Goal: Task Accomplishment & Management: Complete application form

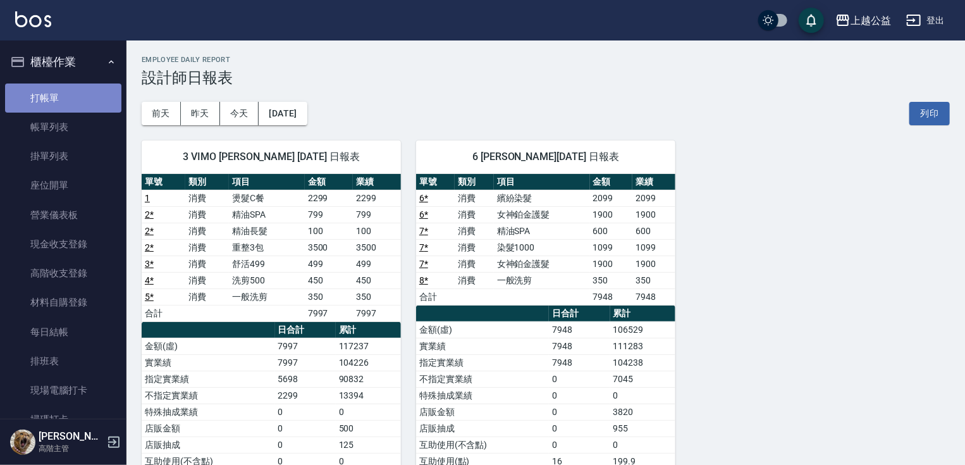
click at [89, 104] on link "打帳單" at bounding box center [63, 97] width 116 height 29
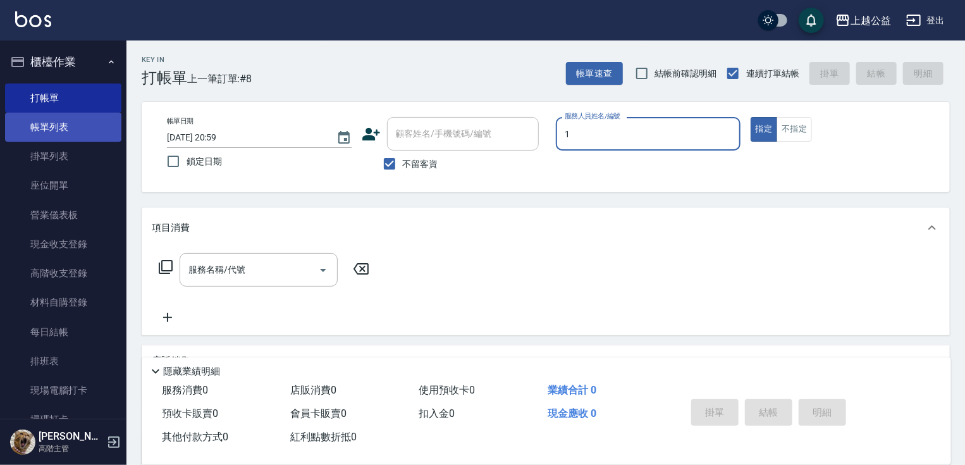
type input "MARS-1"
type button "true"
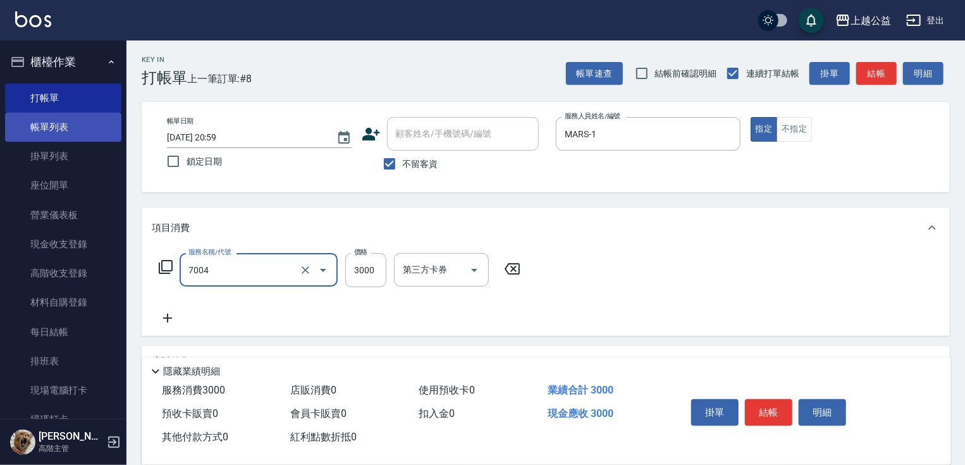
type input "重整3包(7004)"
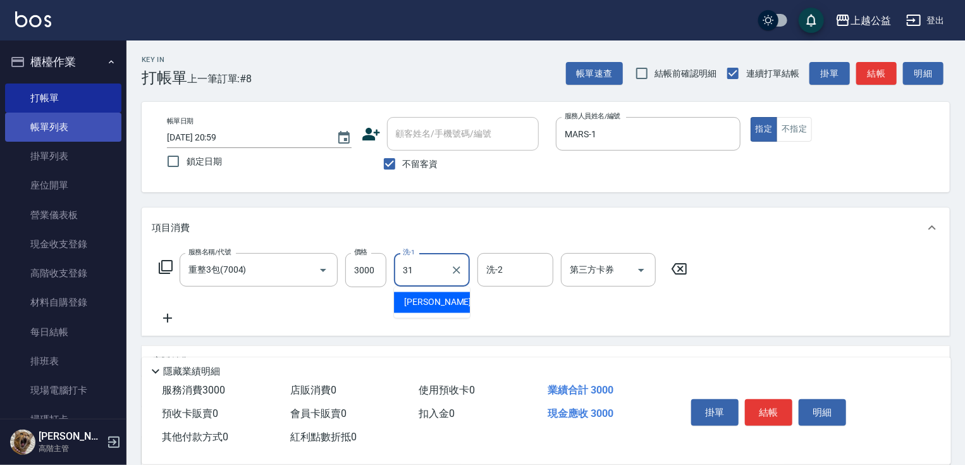
type input "[PERSON_NAME]-31"
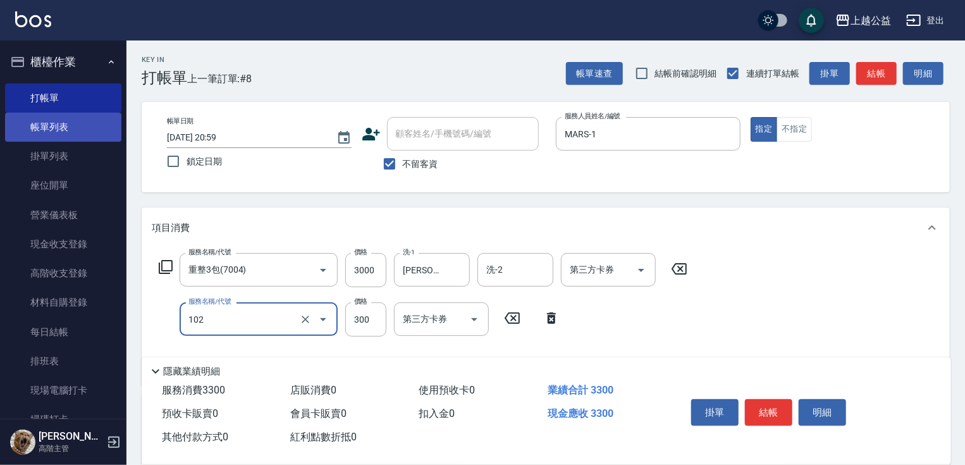
type input "活氧舒壓洗300(102)"
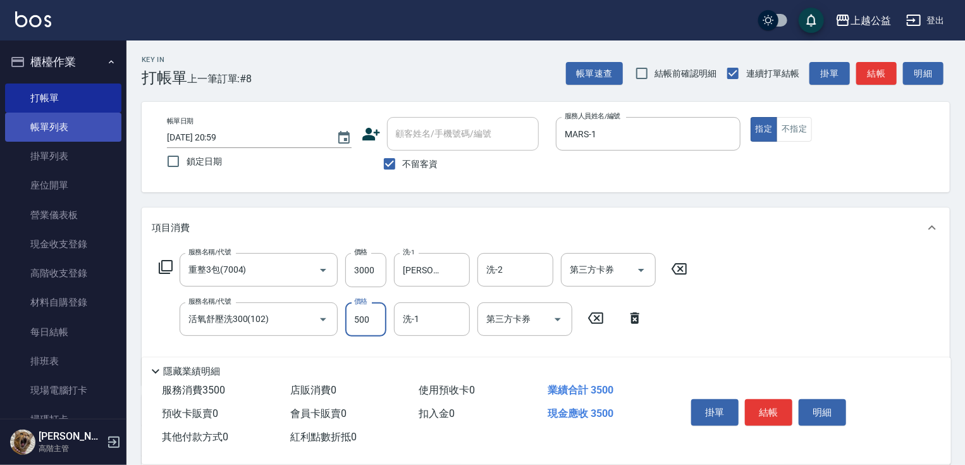
type input "500"
type input "[PERSON_NAME]-31"
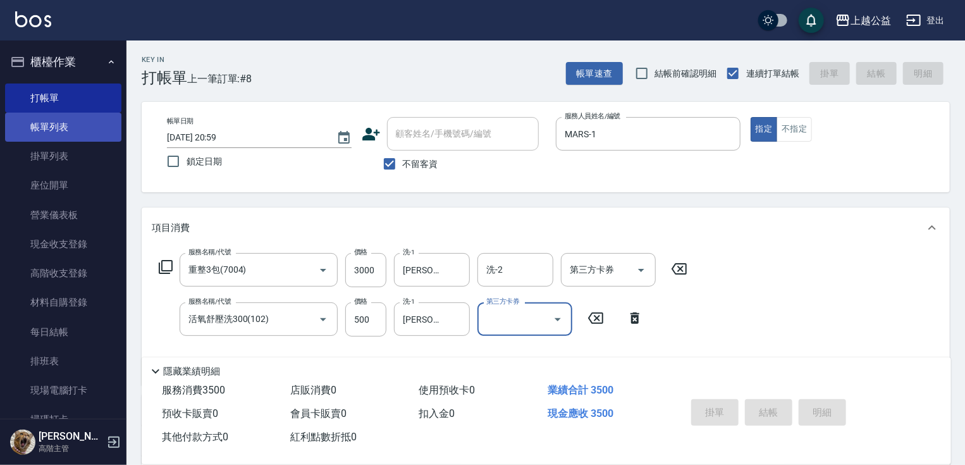
type input "[DATE] 21:00"
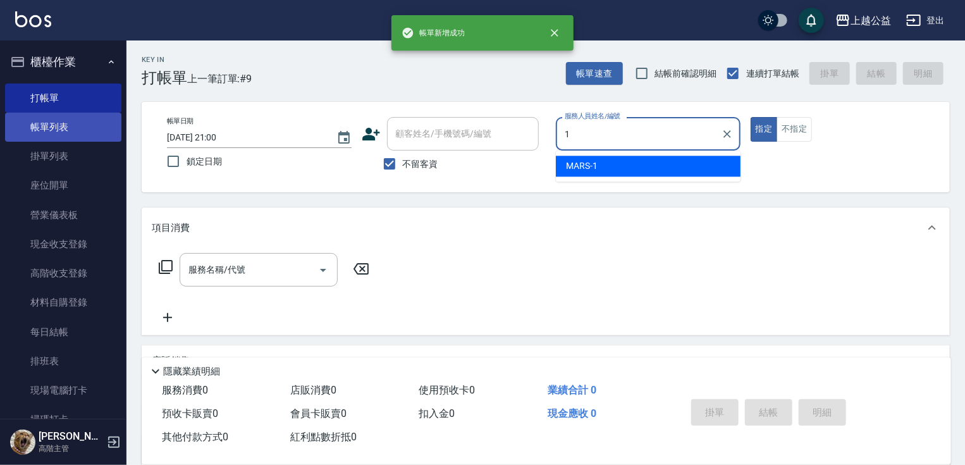
type input "MARS-1"
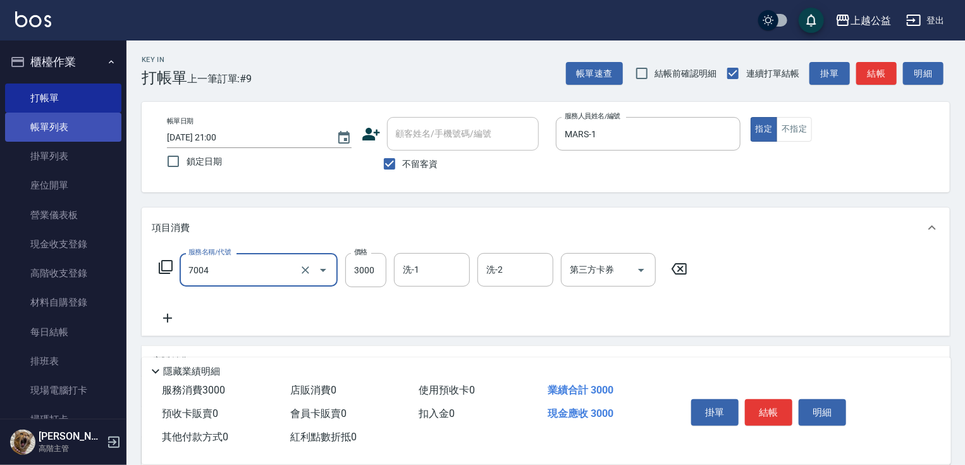
type input "重整3包(7004)"
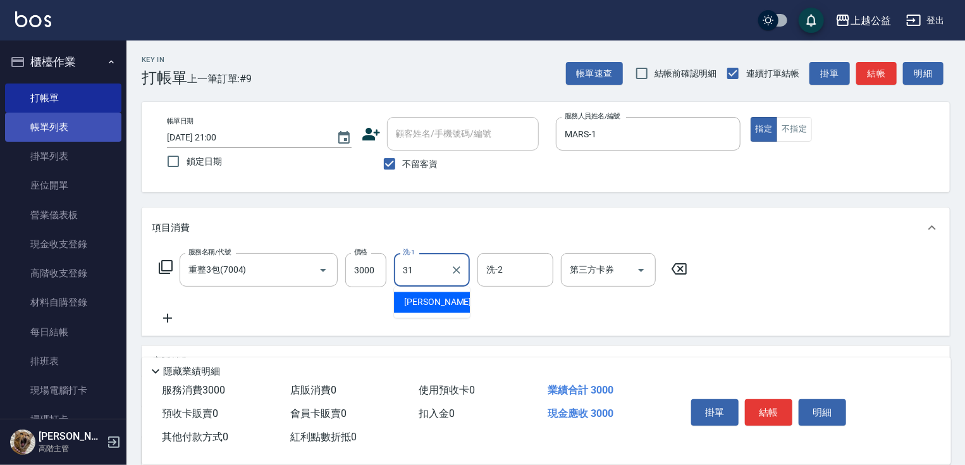
type input "[PERSON_NAME]-31"
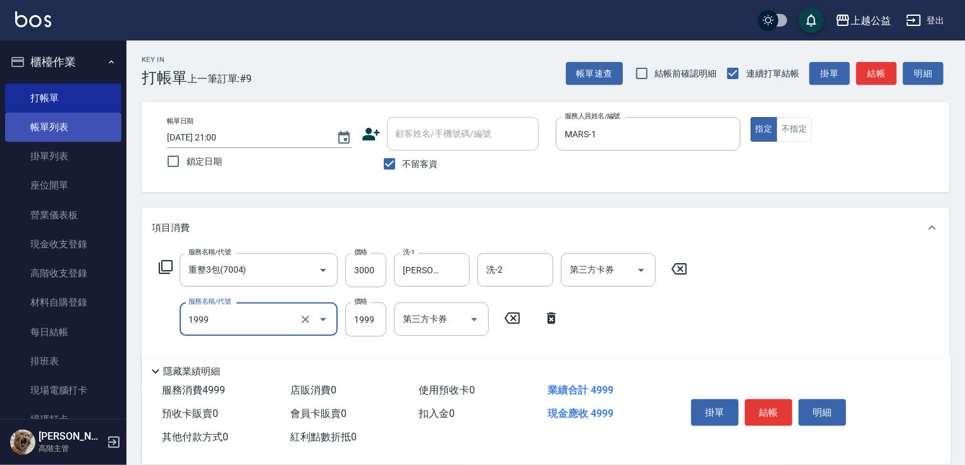
type input "1999套餐(1999)"
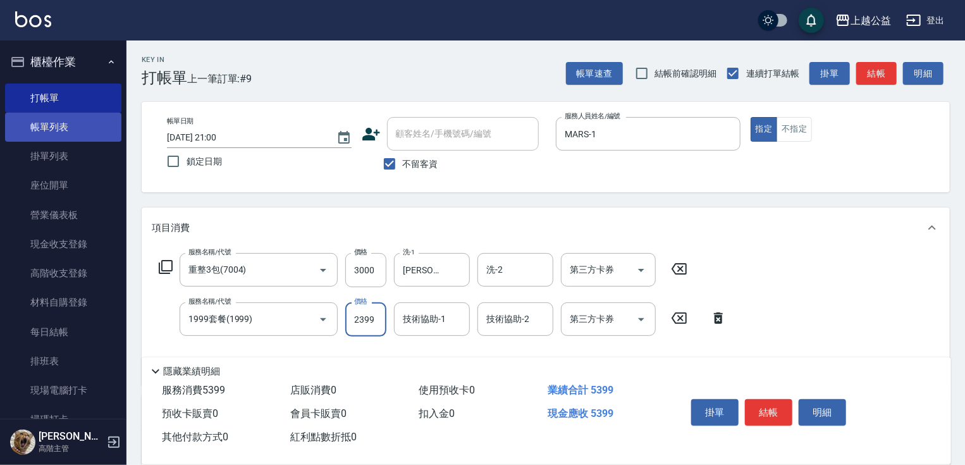
type input "2399"
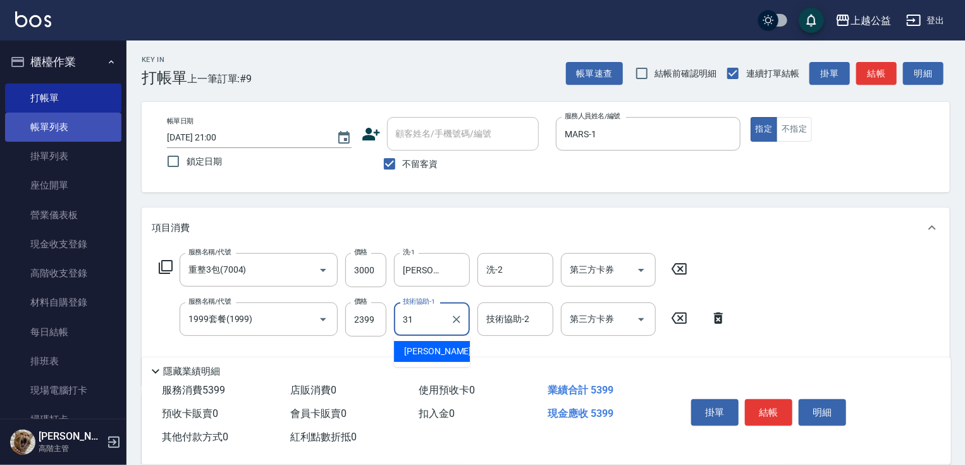
type input "[PERSON_NAME]-31"
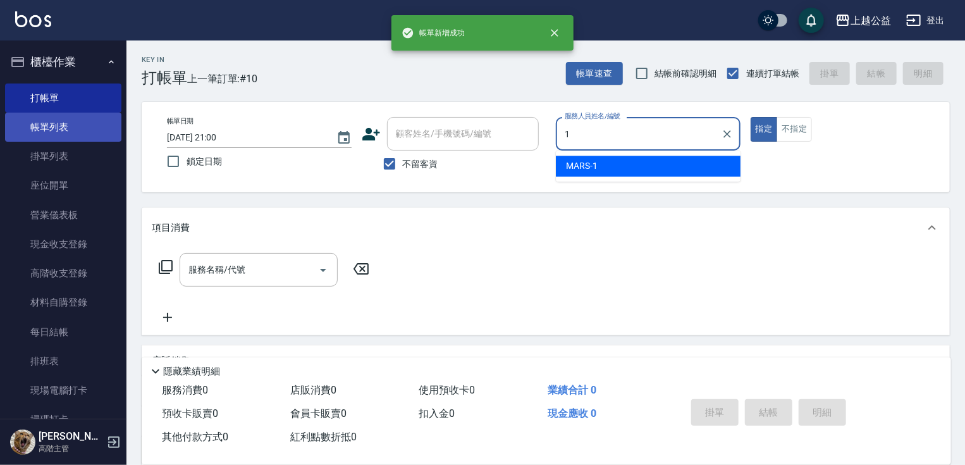
type input "MARS-1"
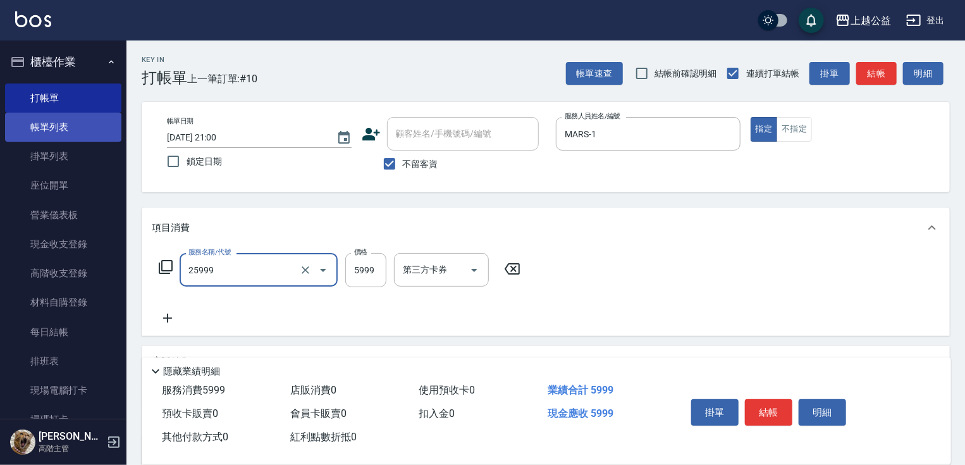
type input "雙棍金鑽16吋3包(25999)"
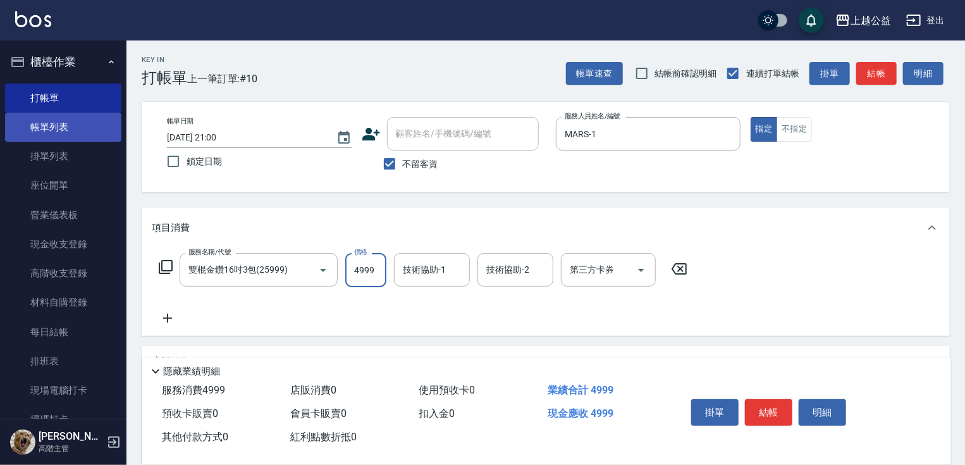
type input "4999"
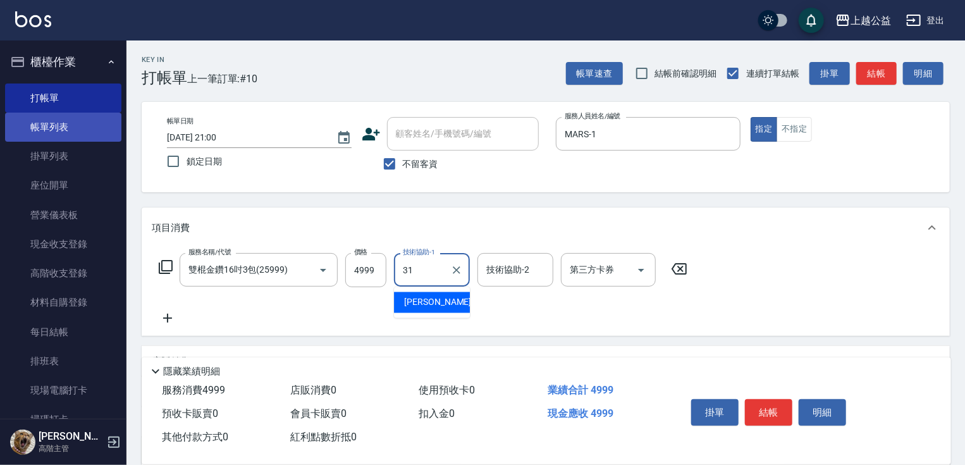
type input "[PERSON_NAME]-31"
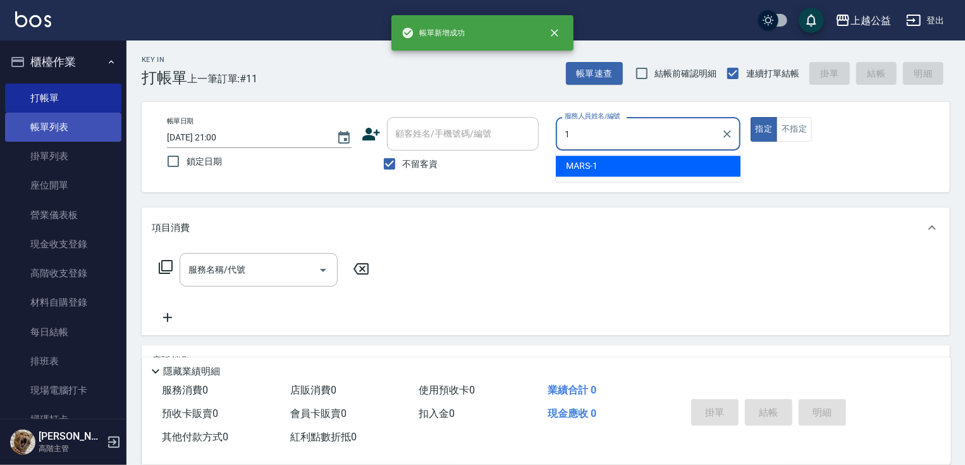
type input "MARS-1"
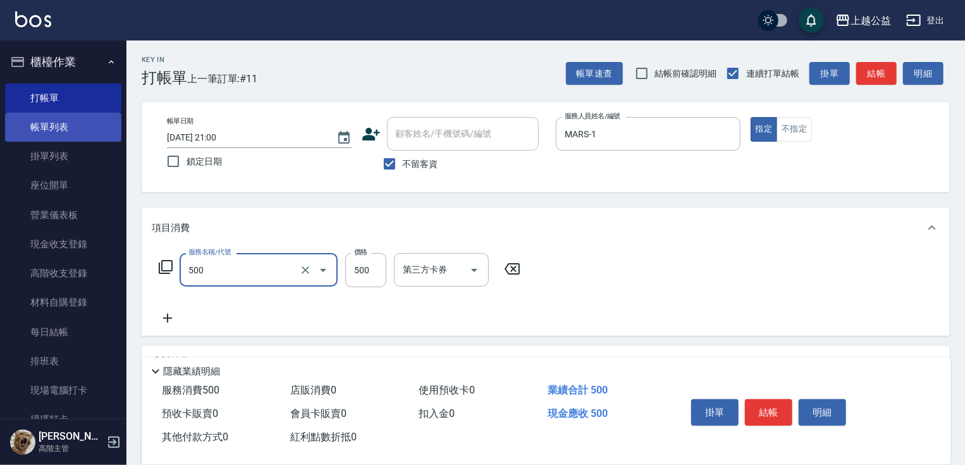
type input "洗剪500(500)"
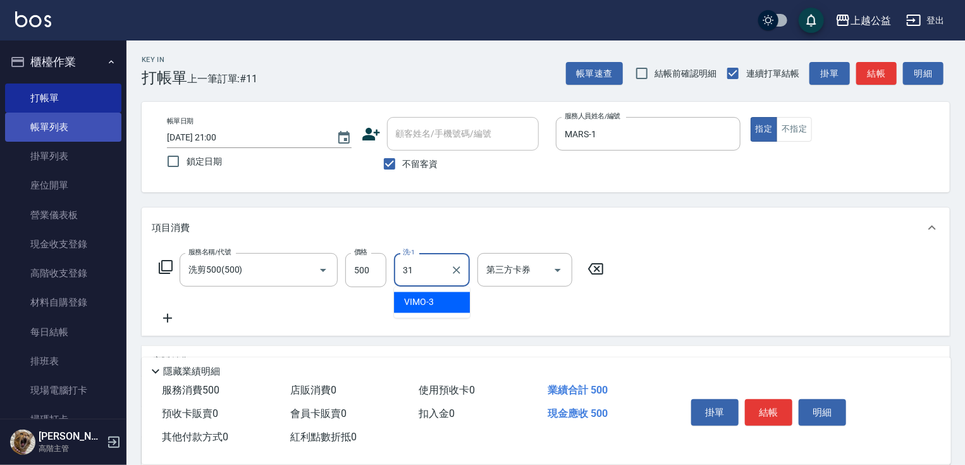
type input "[PERSON_NAME]-31"
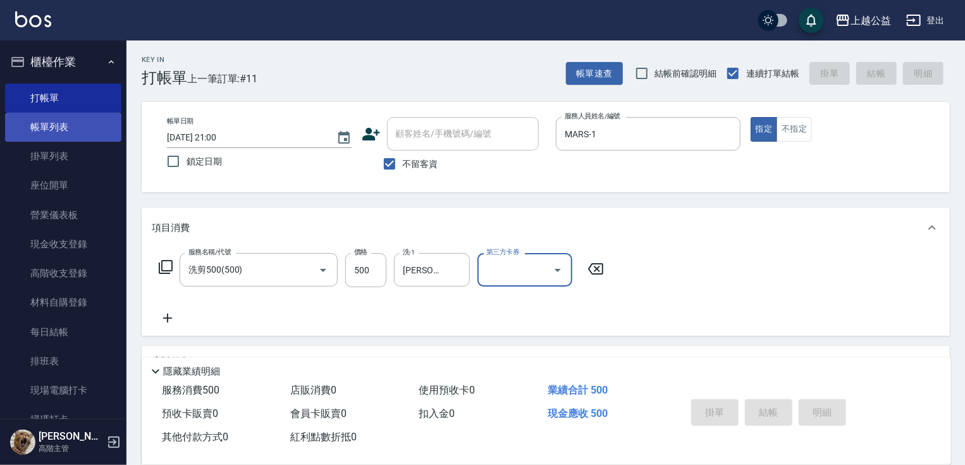
type input "[DATE] 21:01"
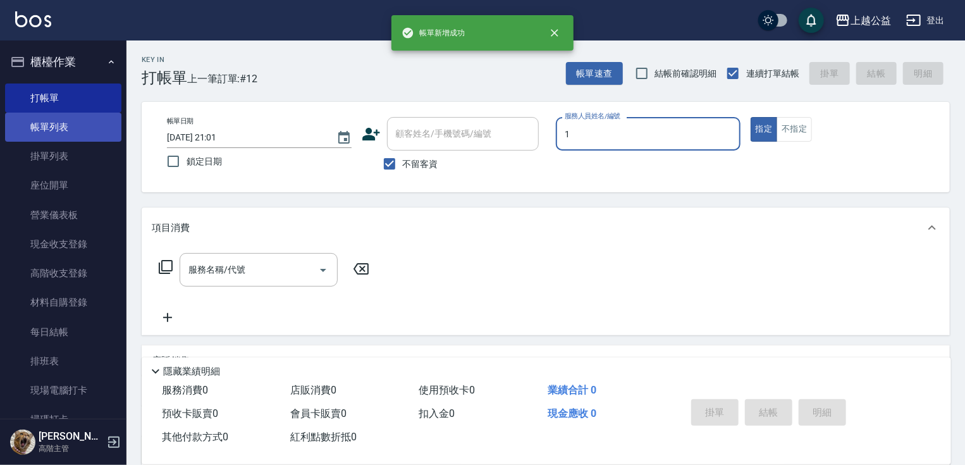
type input "MARS-1"
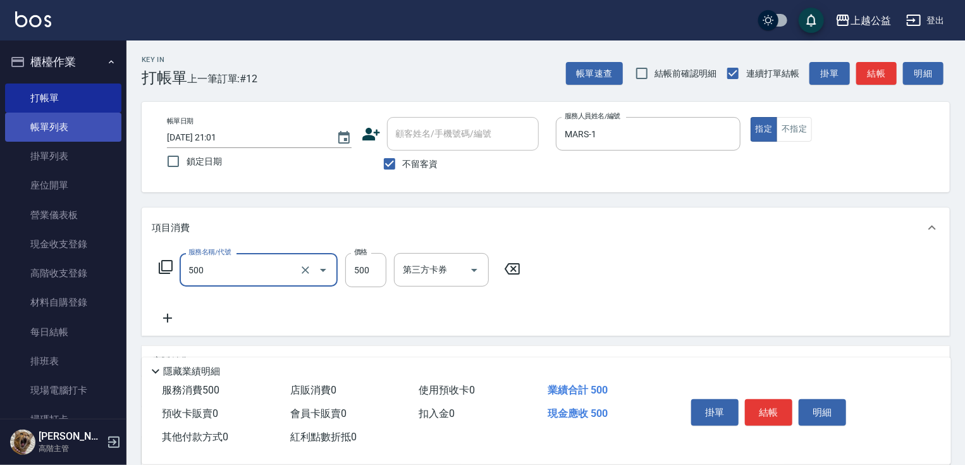
type input "洗剪500(500)"
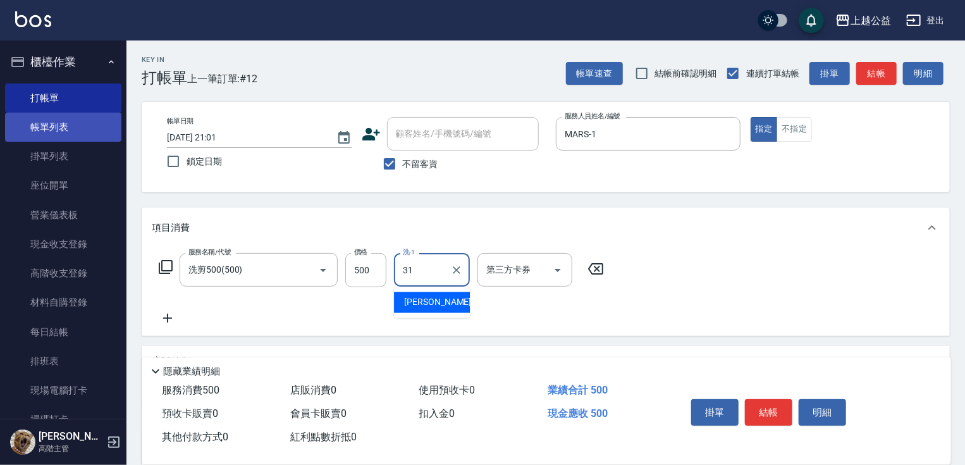
type input "[PERSON_NAME]-31"
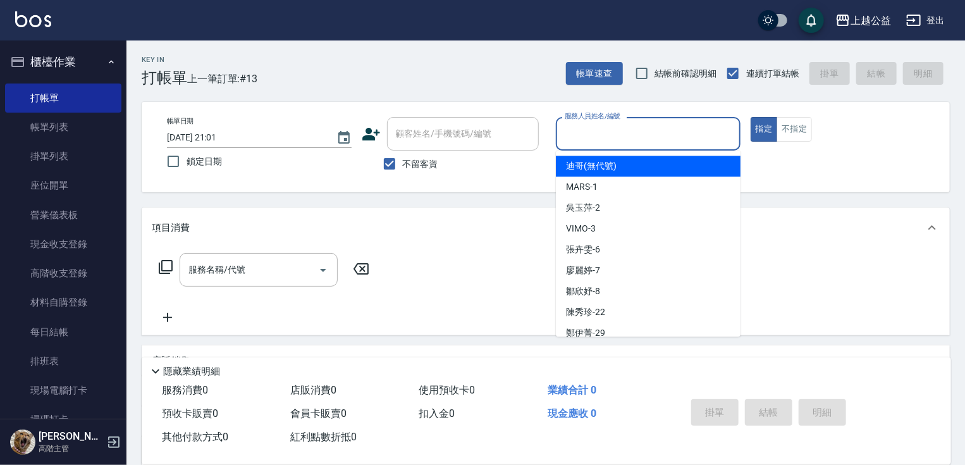
click at [667, 127] on input "服務人員姓名/編號" at bounding box center [648, 134] width 173 height 22
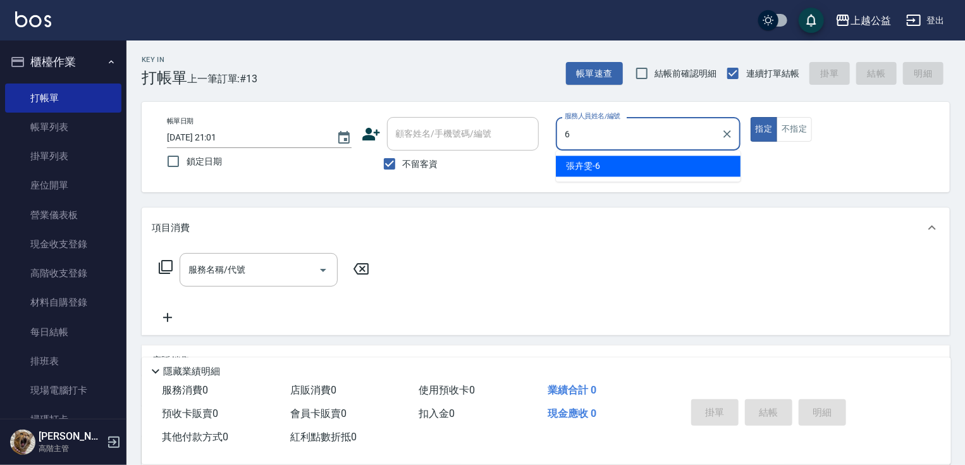
type input "[PERSON_NAME]-6"
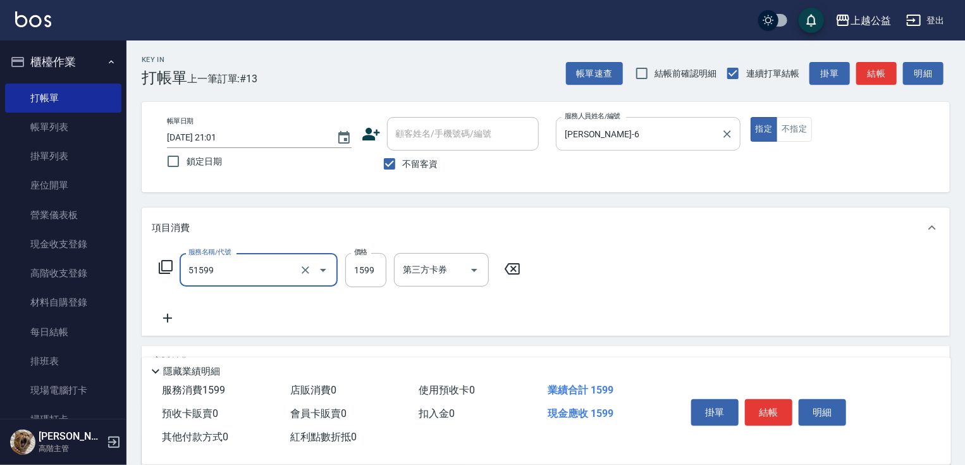
type input "染髮套餐(51599)"
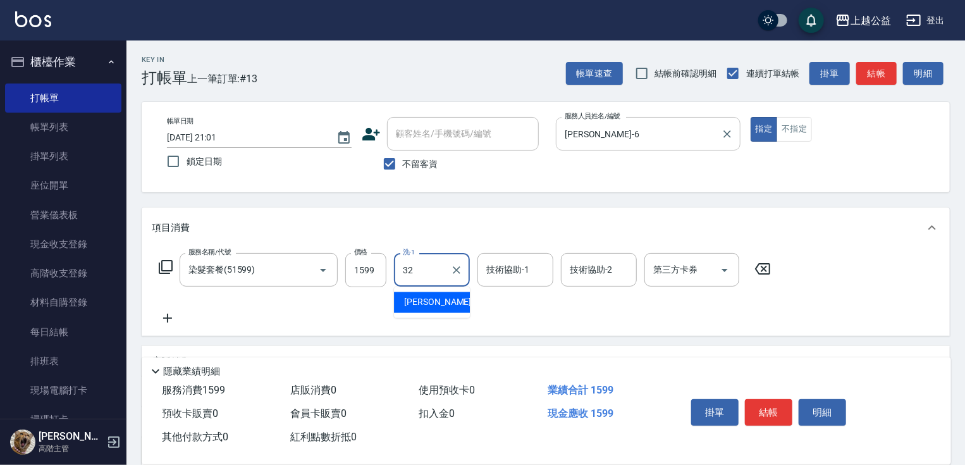
type input "[PERSON_NAME]-32"
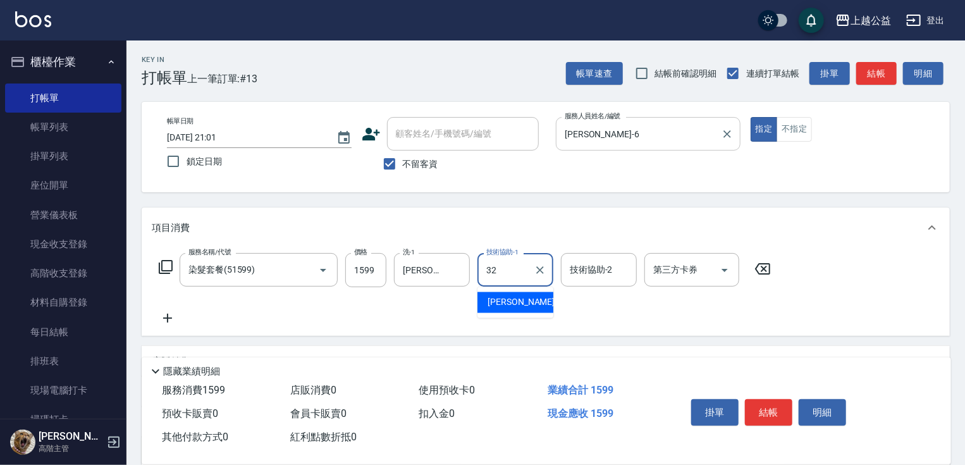
type input "[PERSON_NAME]-32"
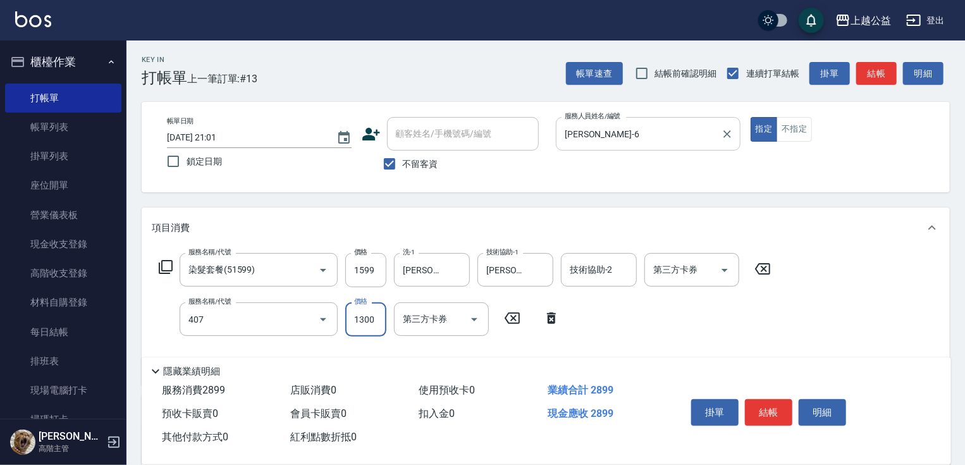
type input "女神鉑金護髮(407)"
type input "1900"
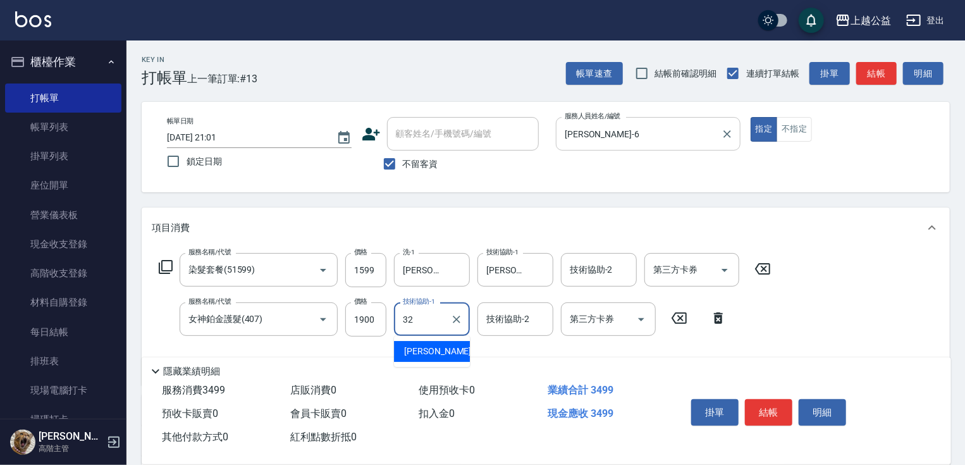
type input "[PERSON_NAME]-32"
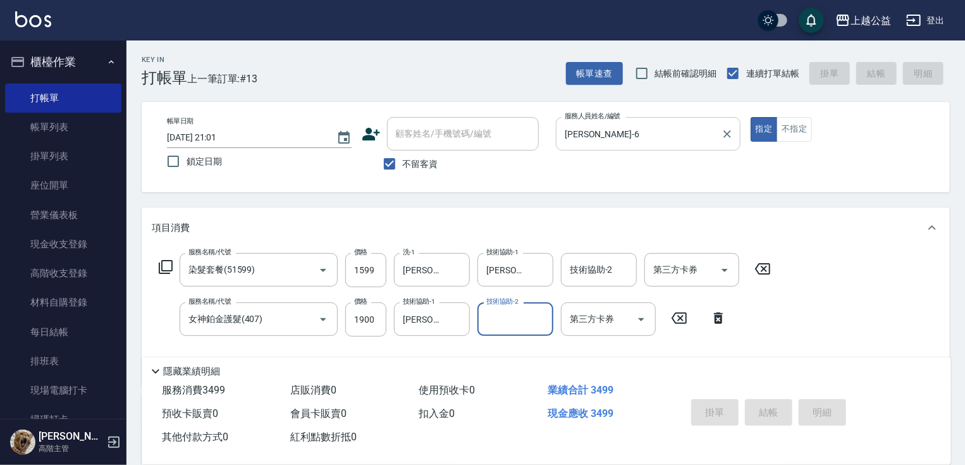
type input "[DATE] 21:02"
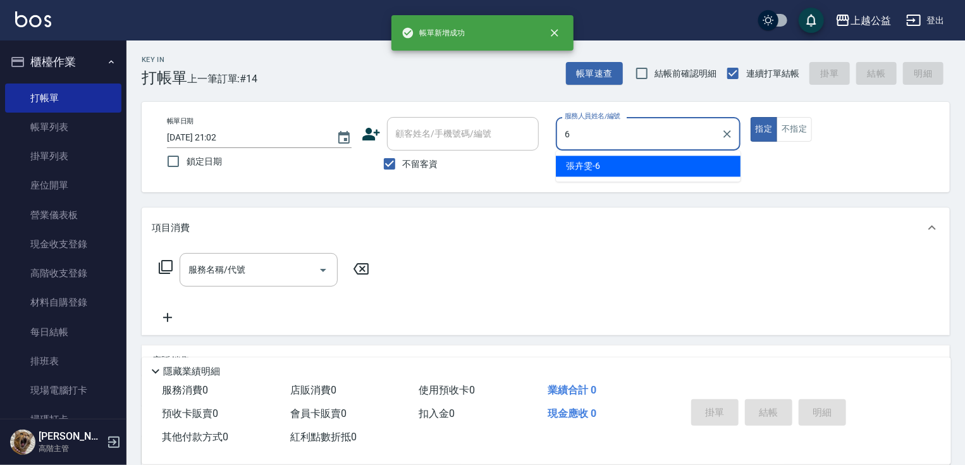
type input "[PERSON_NAME]-6"
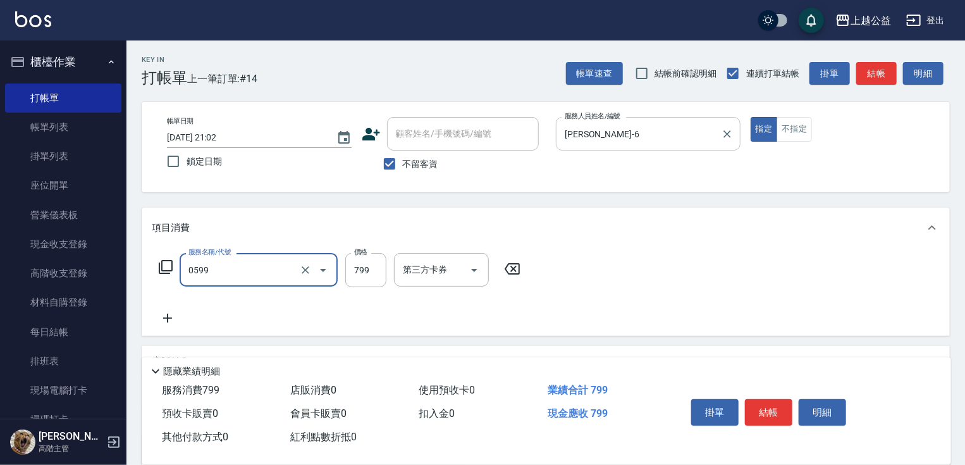
type input "精油SPA(0599)"
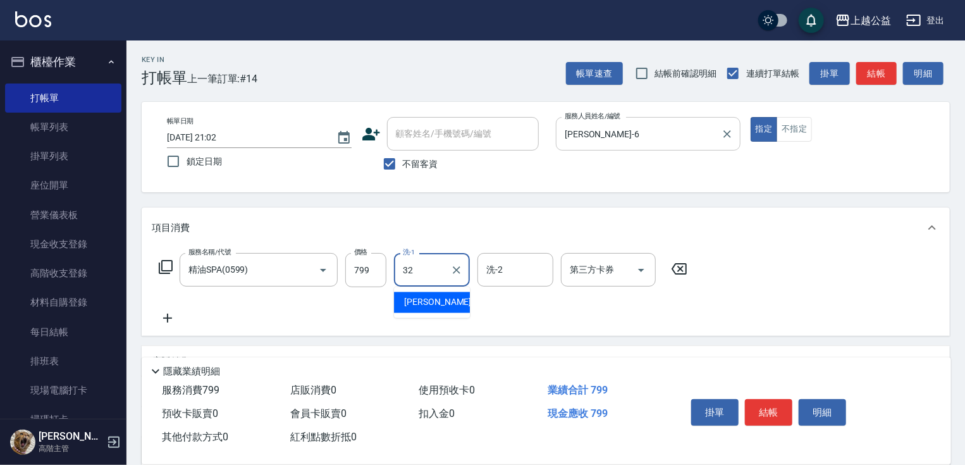
type input "[PERSON_NAME]-32"
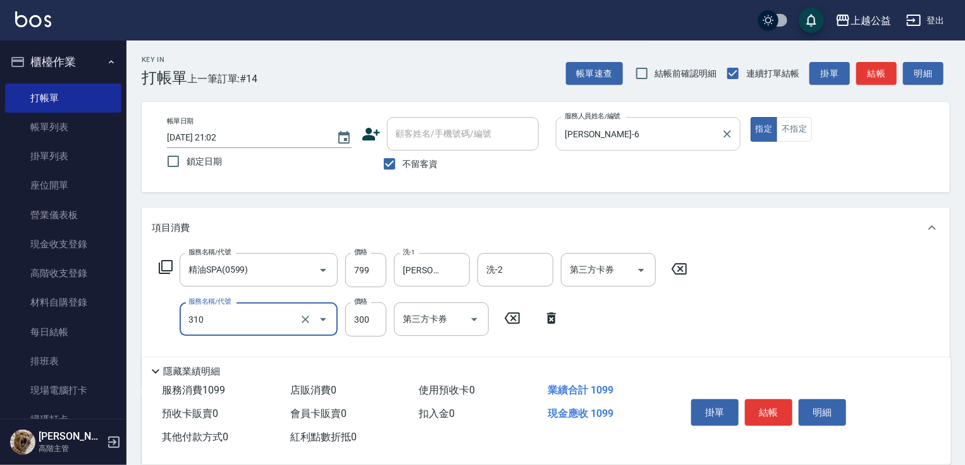
type input "剪髮(310)"
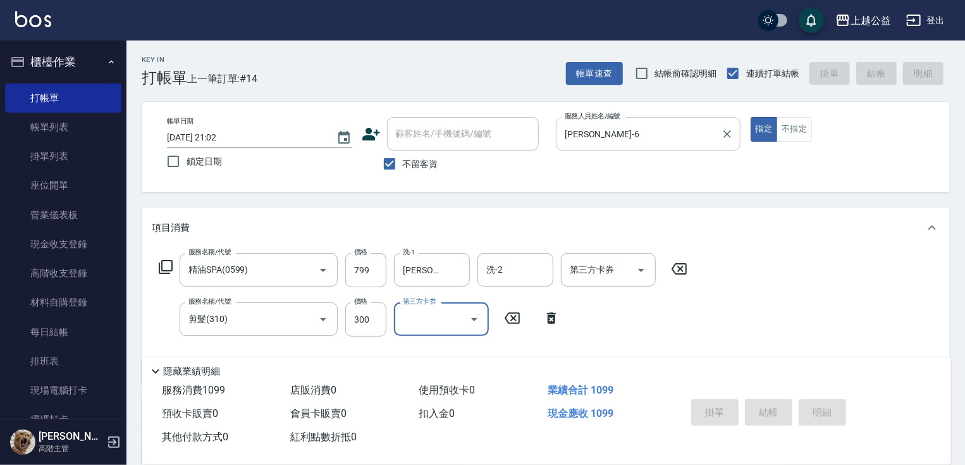
type input "[DATE] 21:03"
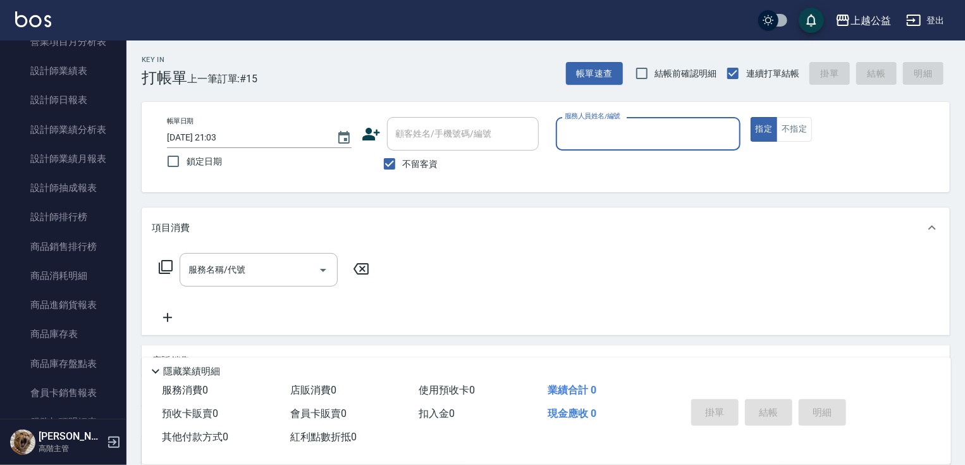
scroll to position [818, 0]
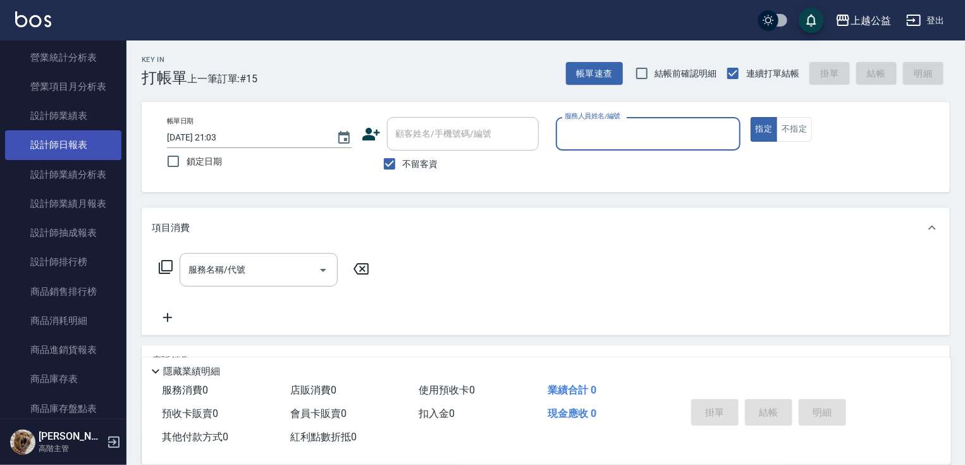
click at [78, 144] on link "設計師日報表" at bounding box center [63, 144] width 116 height 29
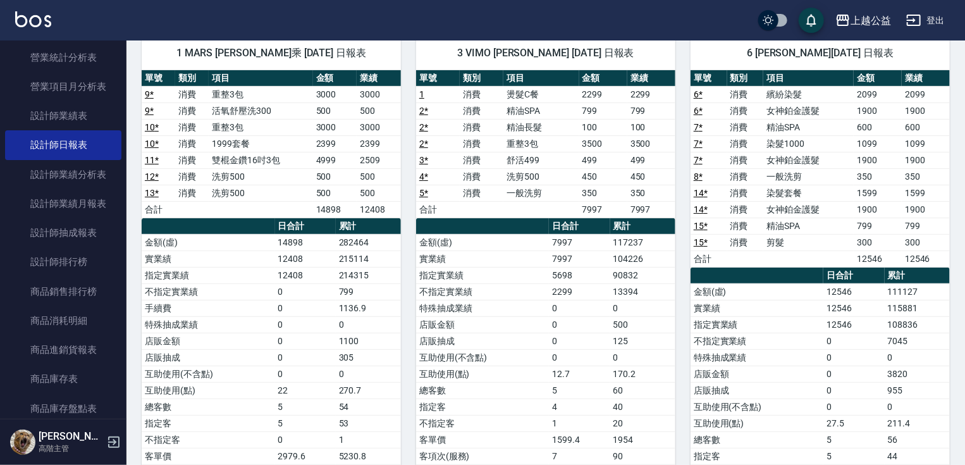
drag, startPoint x: 502, startPoint y: 267, endPoint x: 500, endPoint y: 298, distance: 31.7
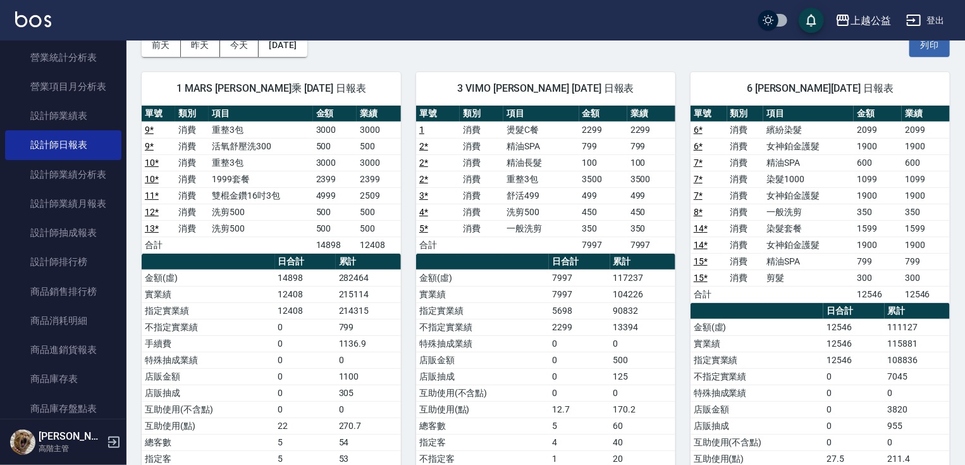
drag, startPoint x: 501, startPoint y: 305, endPoint x: 494, endPoint y: 264, distance: 41.7
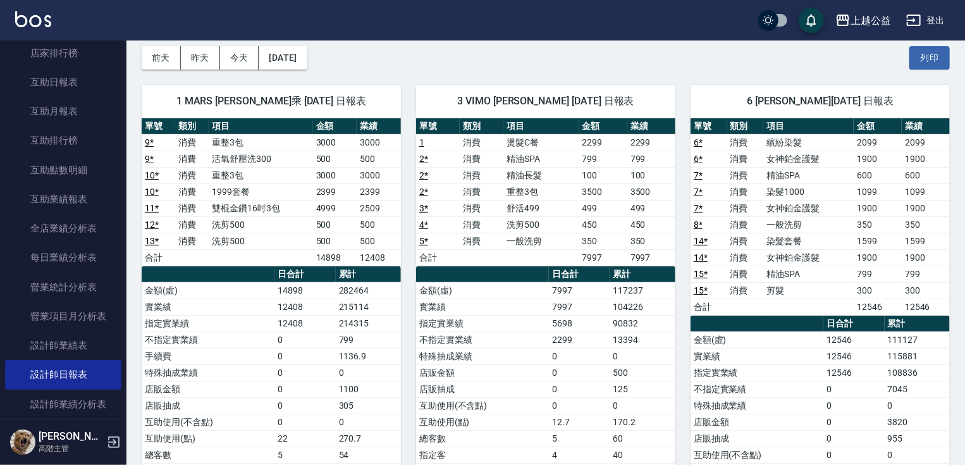
scroll to position [584, 0]
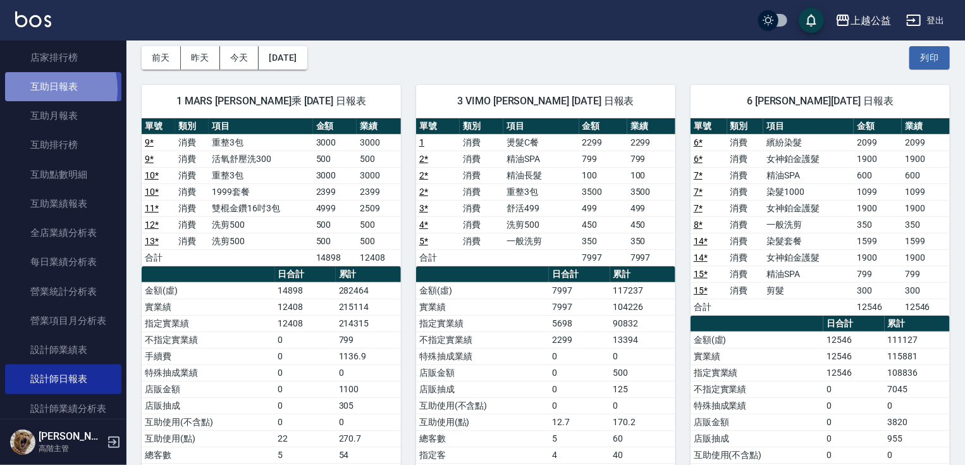
click at [40, 89] on link "互助日報表" at bounding box center [63, 86] width 116 height 29
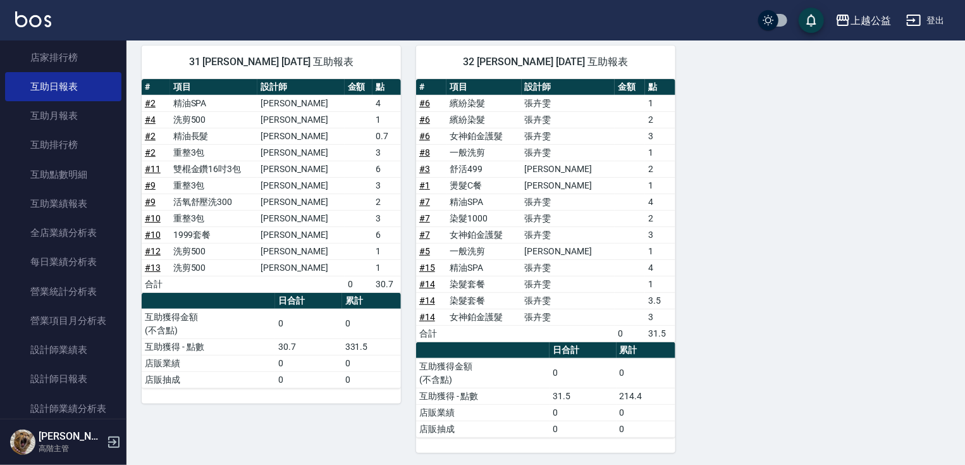
drag, startPoint x: 770, startPoint y: 262, endPoint x: 799, endPoint y: 350, distance: 92.2
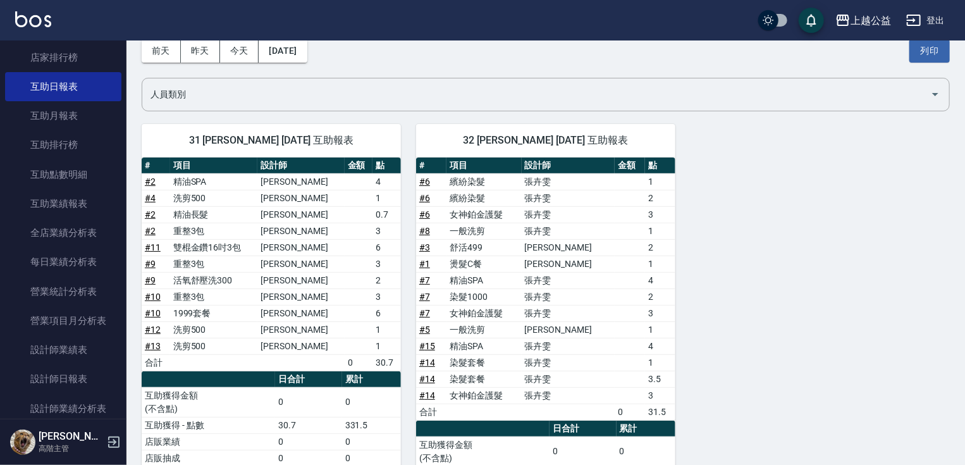
scroll to position [53, 0]
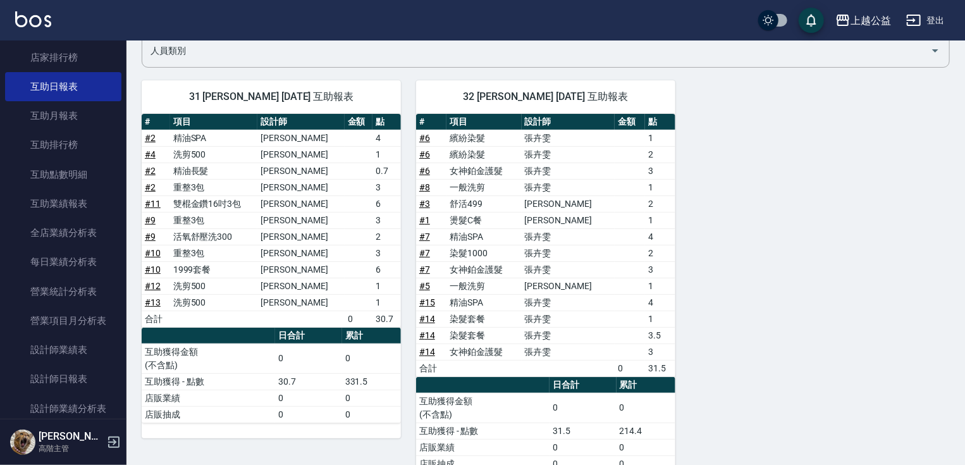
drag, startPoint x: 857, startPoint y: 321, endPoint x: 858, endPoint y: 347, distance: 25.9
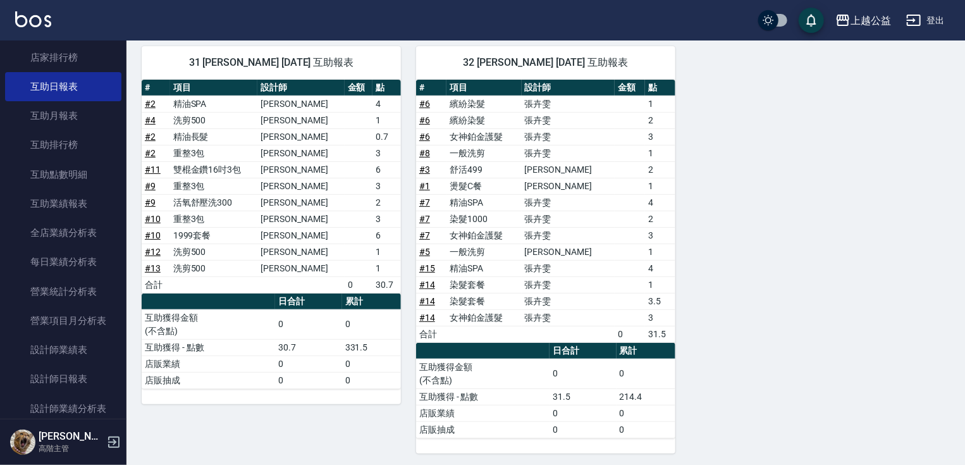
scroll to position [141, 0]
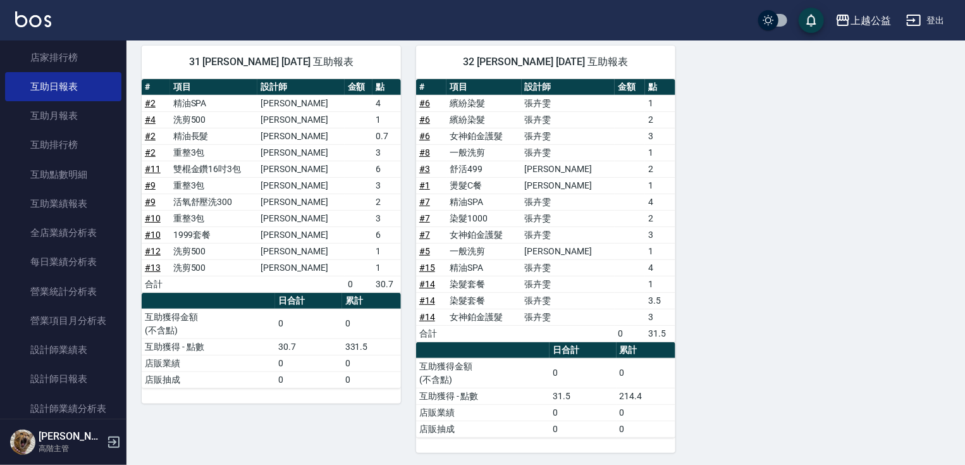
drag, startPoint x: 858, startPoint y: 347, endPoint x: 859, endPoint y: 373, distance: 26.6
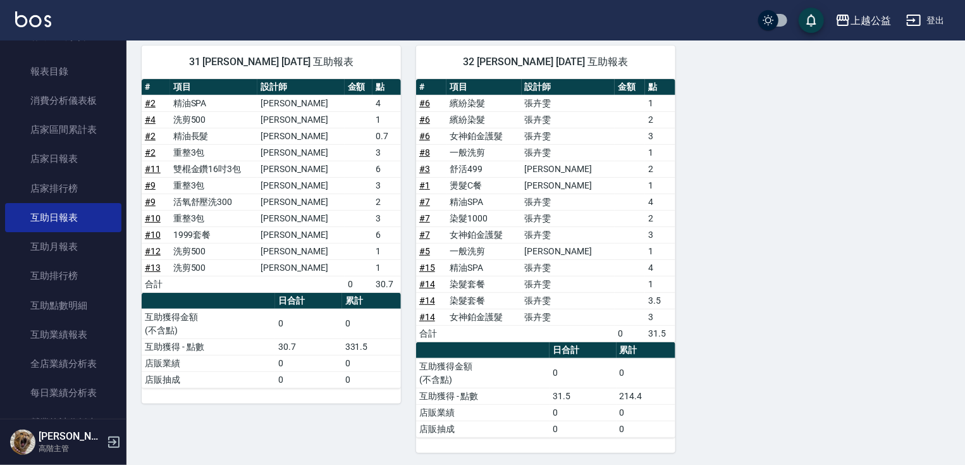
scroll to position [448, 0]
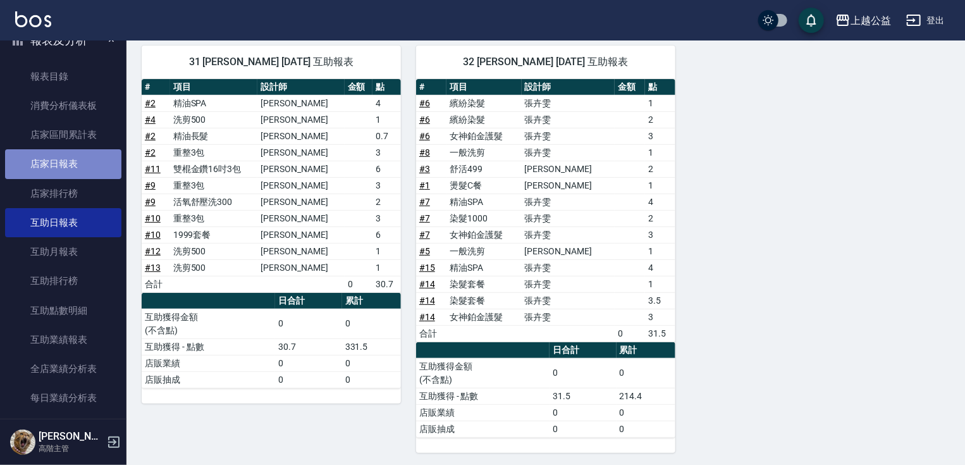
click at [87, 152] on link "店家日報表" at bounding box center [63, 163] width 116 height 29
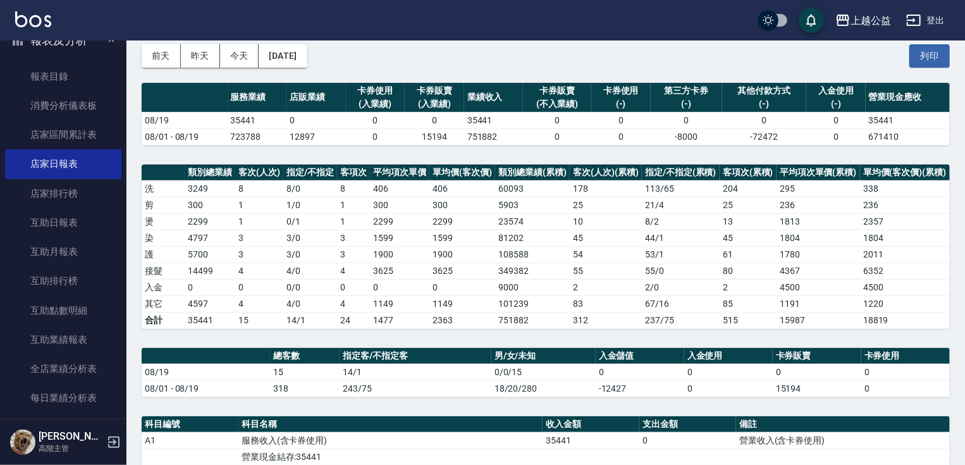
drag, startPoint x: 825, startPoint y: 403, endPoint x: 837, endPoint y: 450, distance: 47.7
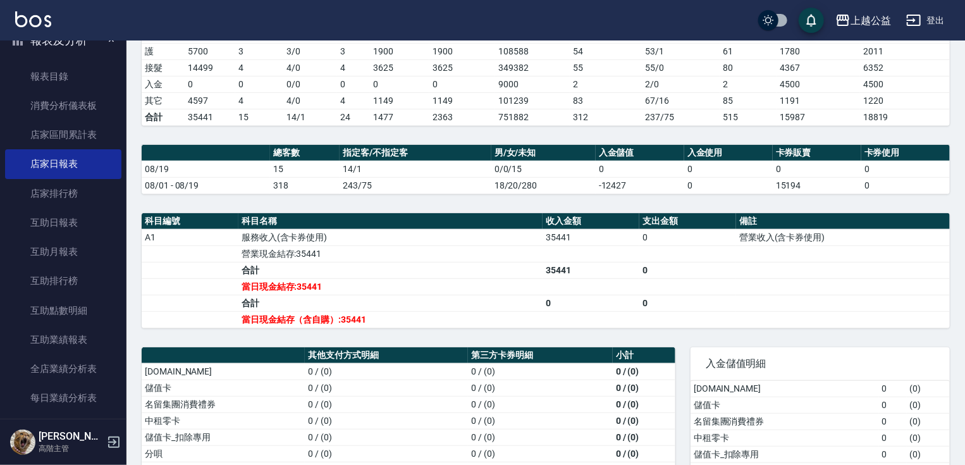
scroll to position [310, 0]
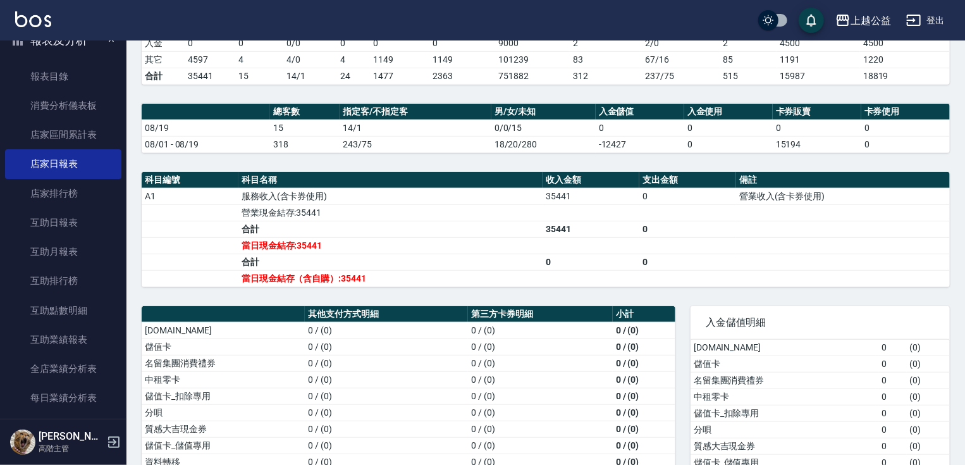
drag, startPoint x: 469, startPoint y: 424, endPoint x: 488, endPoint y: 484, distance: 63.8
